Goal: Information Seeking & Learning: Find specific fact

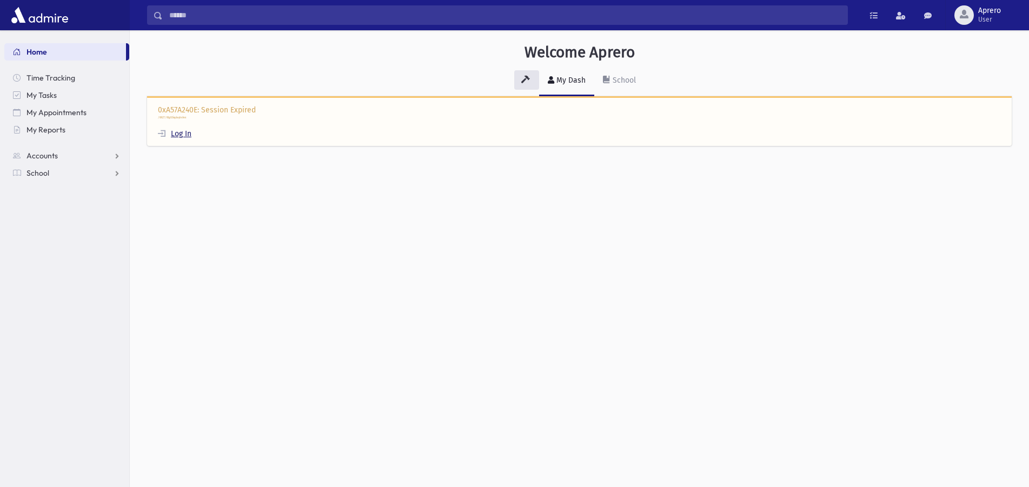
click at [176, 132] on link "Log In" at bounding box center [175, 133] width 34 height 9
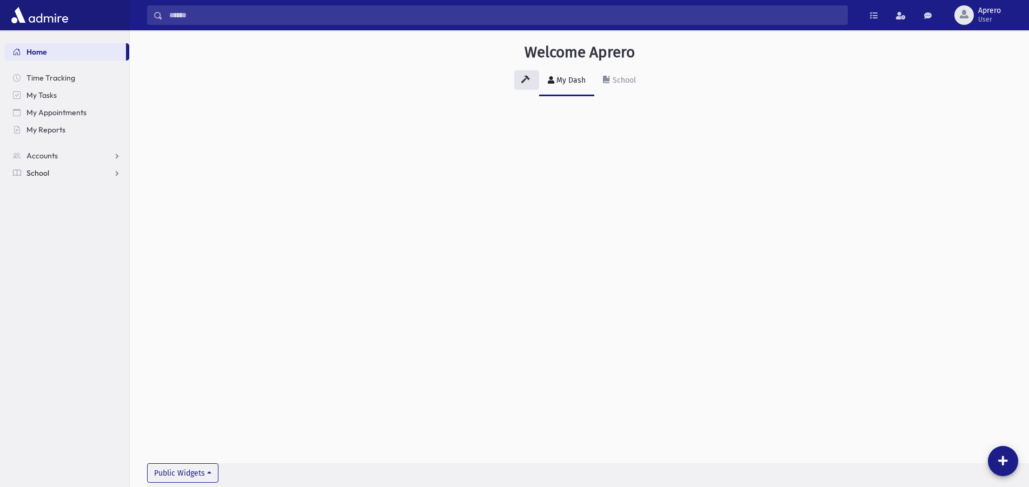
click at [64, 170] on link "School" at bounding box center [66, 172] width 125 height 17
click at [60, 189] on span "Students" at bounding box center [47, 191] width 30 height 10
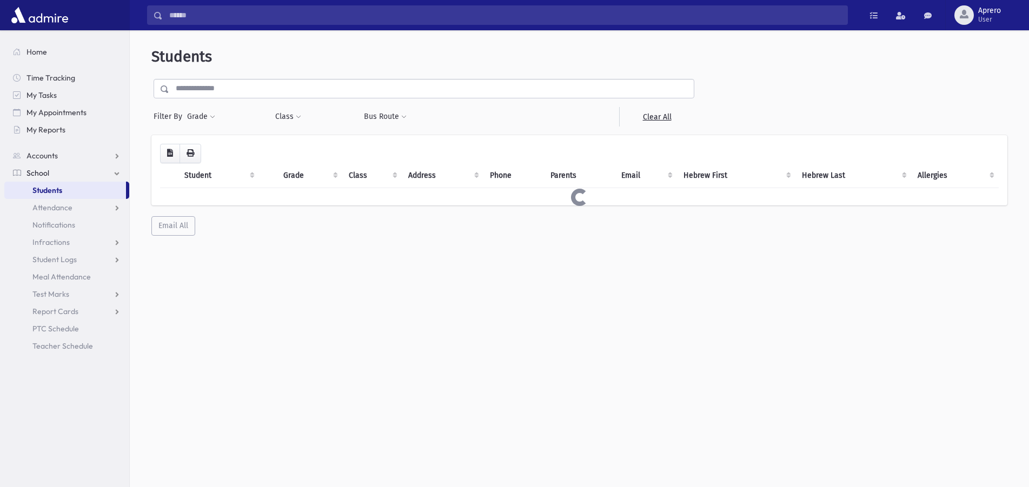
click at [226, 94] on input "text" at bounding box center [431, 88] width 525 height 19
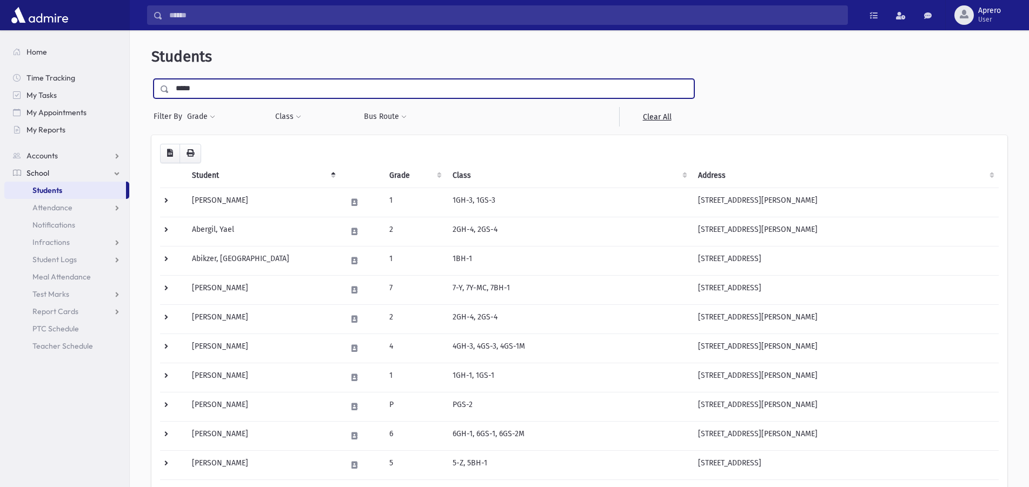
type input "*****"
click at [151, 79] on input "submit" at bounding box center [166, 86] width 30 height 15
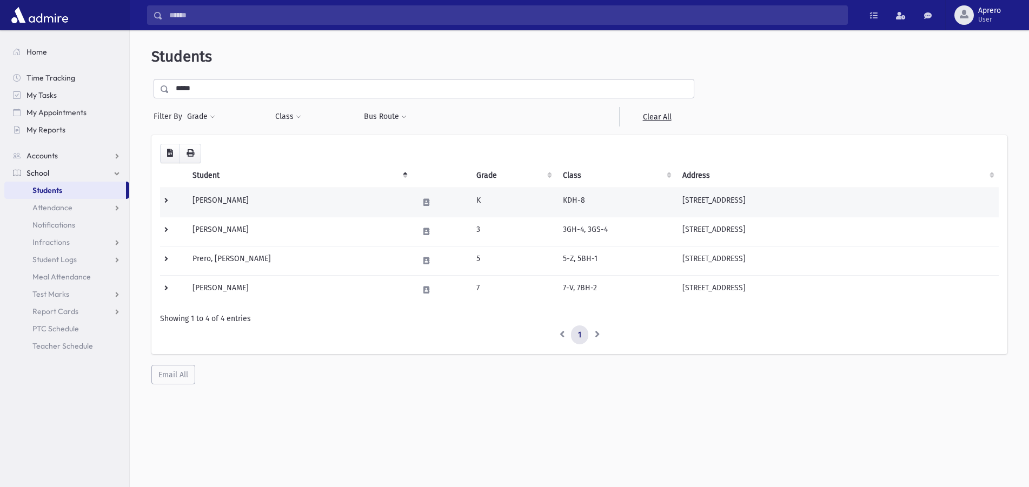
click at [218, 197] on td "Prero, Aaron" at bounding box center [299, 202] width 226 height 29
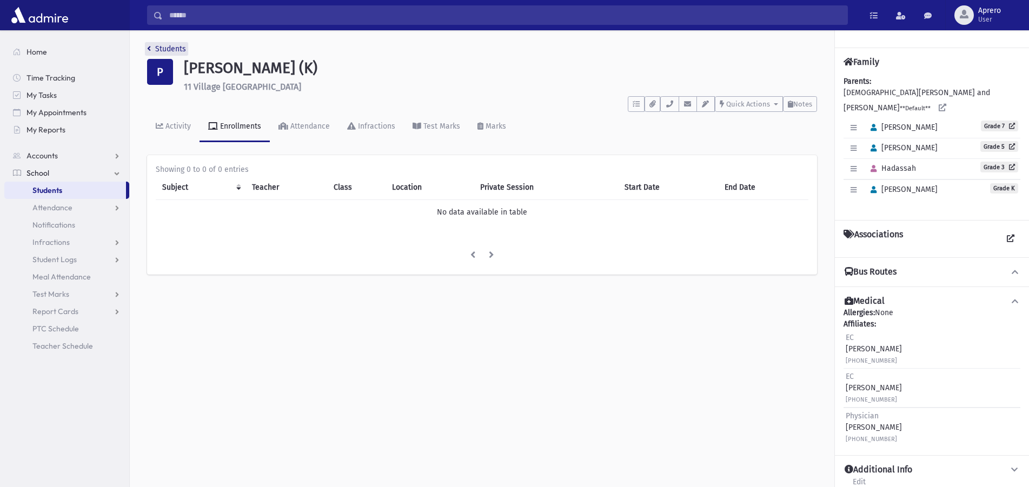
click at [160, 46] on link "Students" at bounding box center [166, 48] width 39 height 9
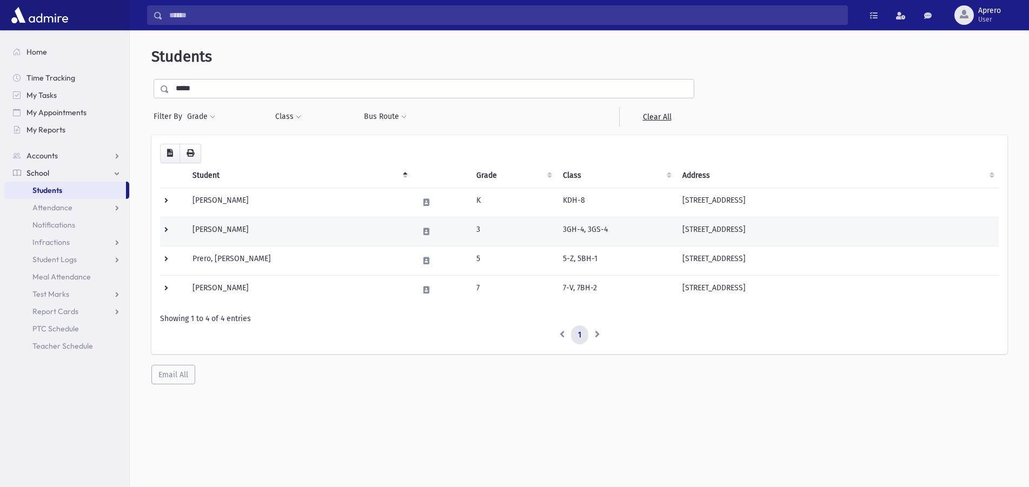
click at [224, 226] on td "[PERSON_NAME]" at bounding box center [299, 231] width 226 height 29
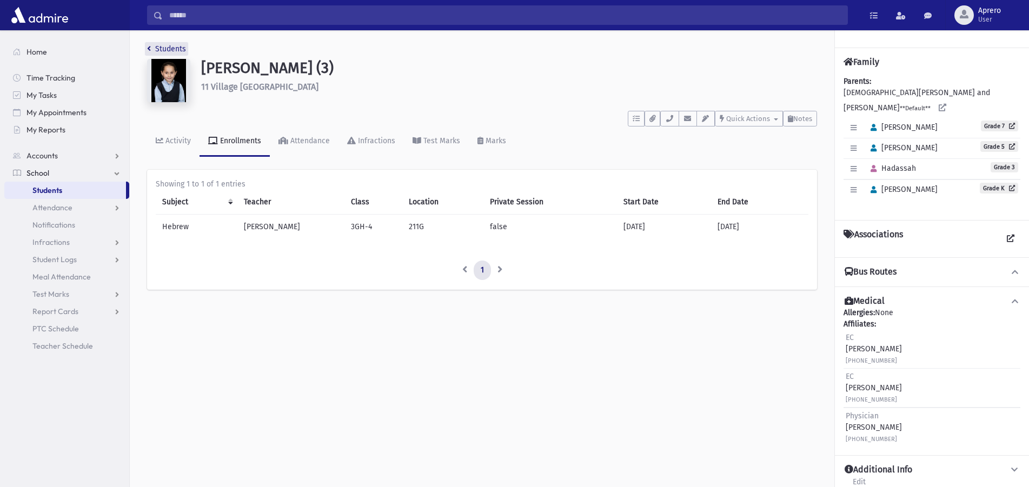
click at [170, 47] on link "Students" at bounding box center [166, 48] width 39 height 9
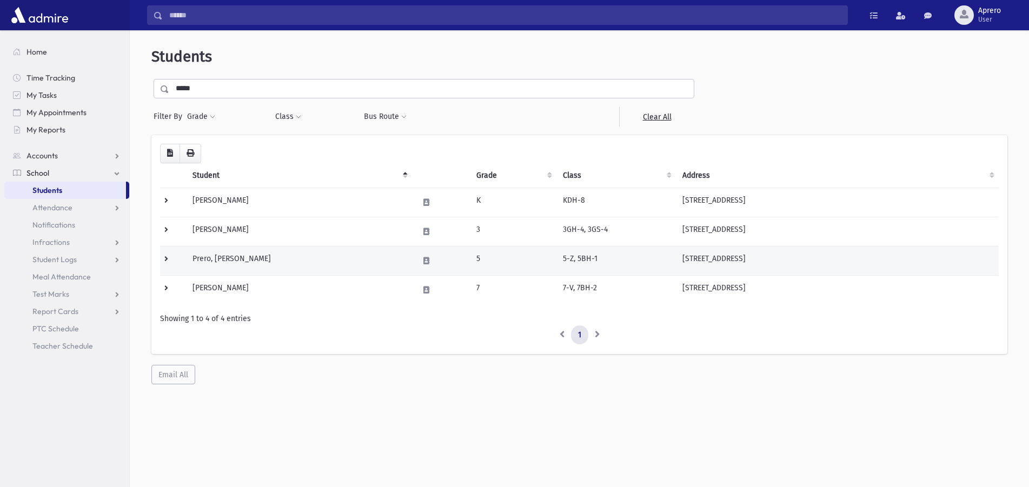
click at [239, 256] on td "Prero, Menachem Mendel" at bounding box center [299, 260] width 226 height 29
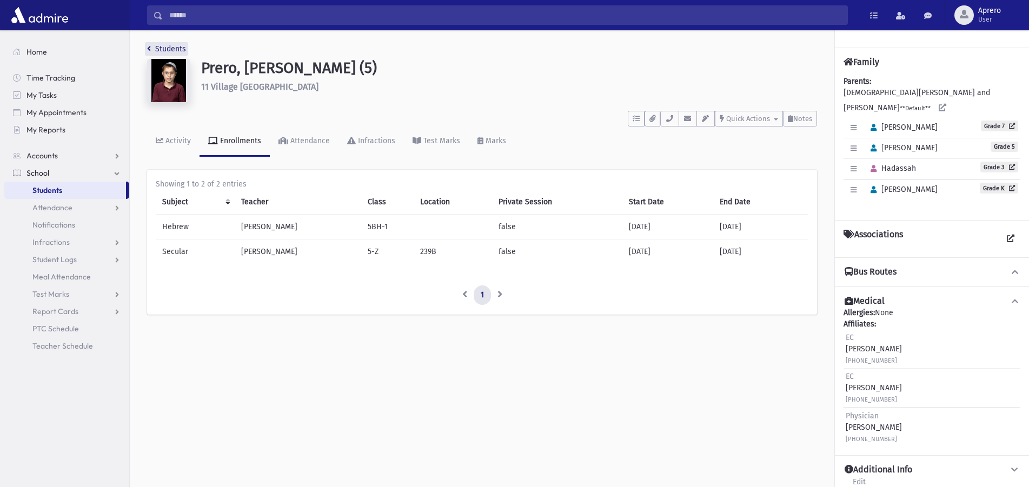
click at [160, 48] on link "Students" at bounding box center [166, 48] width 39 height 9
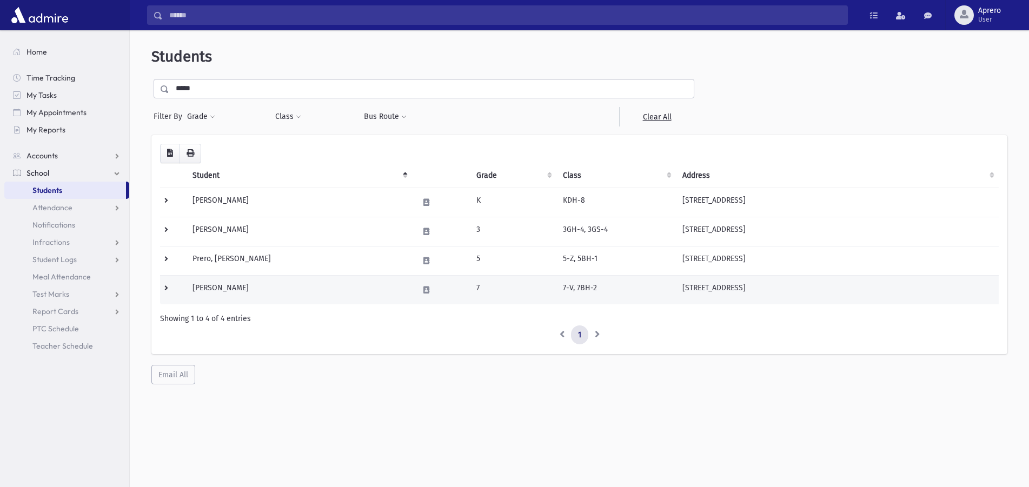
click at [223, 290] on td "Prero, Yosef Shalom" at bounding box center [299, 289] width 226 height 29
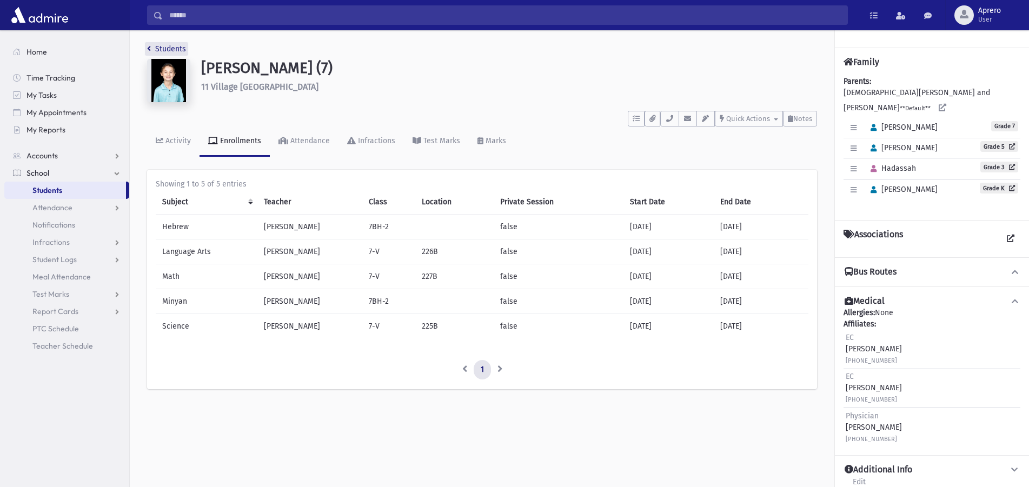
click at [170, 50] on link "Students" at bounding box center [166, 48] width 39 height 9
